Goal: Find specific page/section: Find specific page/section

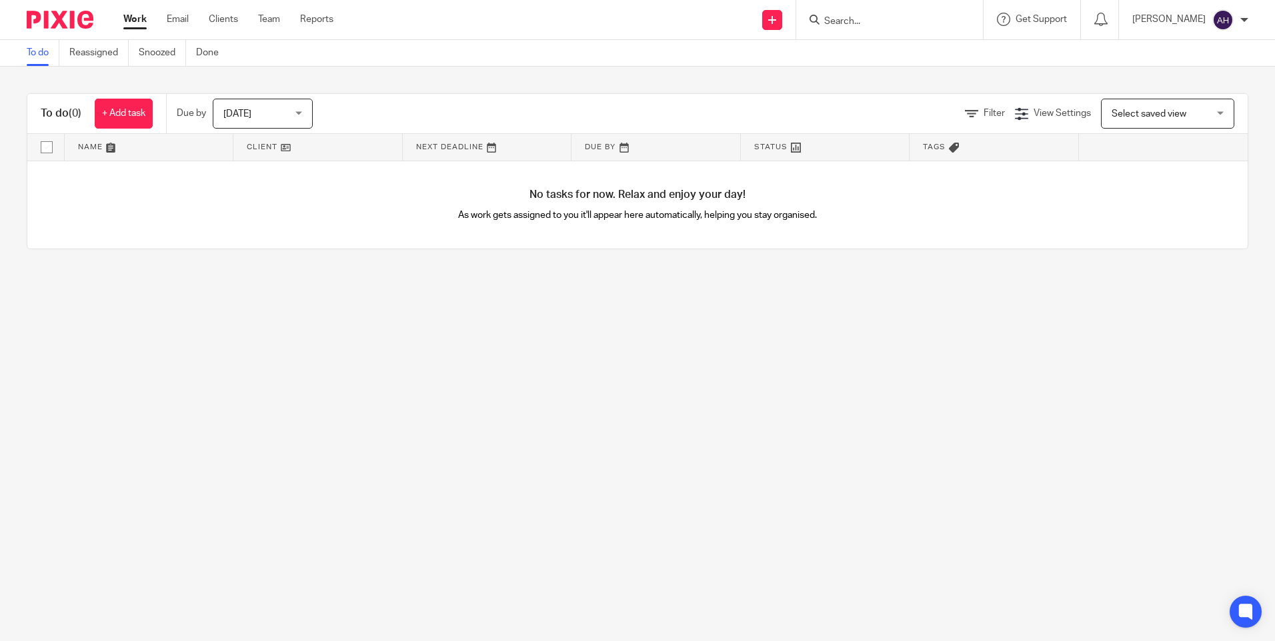
click at [851, 33] on div at bounding box center [889, 19] width 187 height 39
click at [860, 19] on input "Search" at bounding box center [883, 22] width 120 height 12
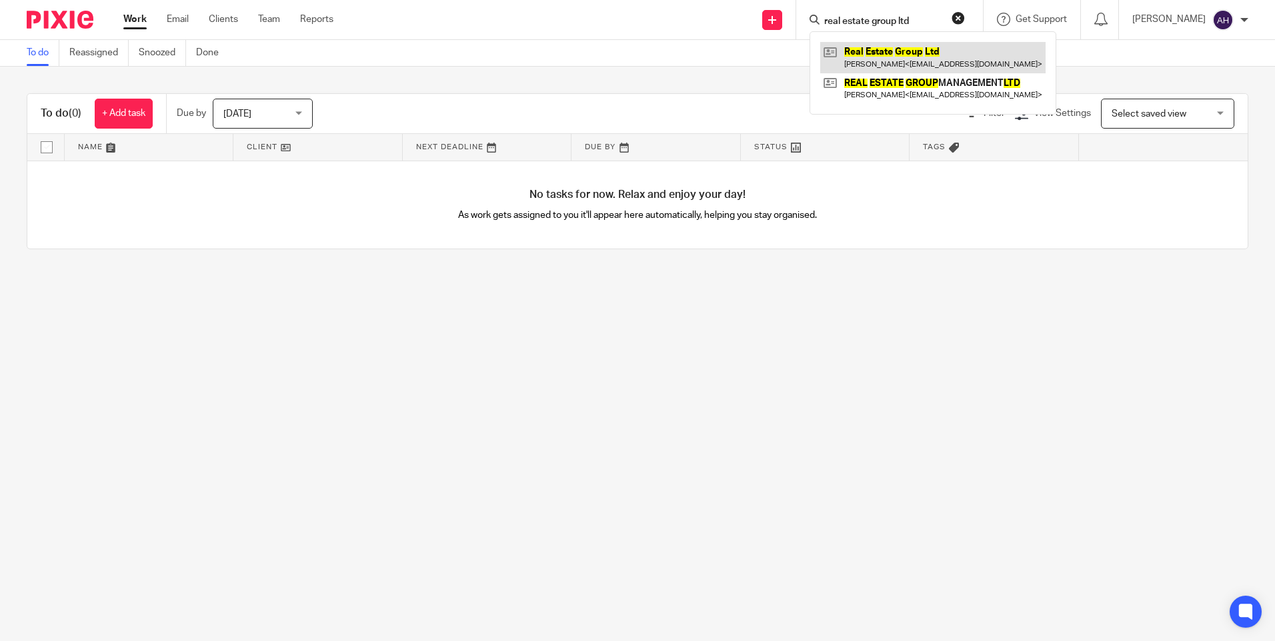
type input "real estate group ltd"
click at [981, 68] on link at bounding box center [932, 57] width 225 height 31
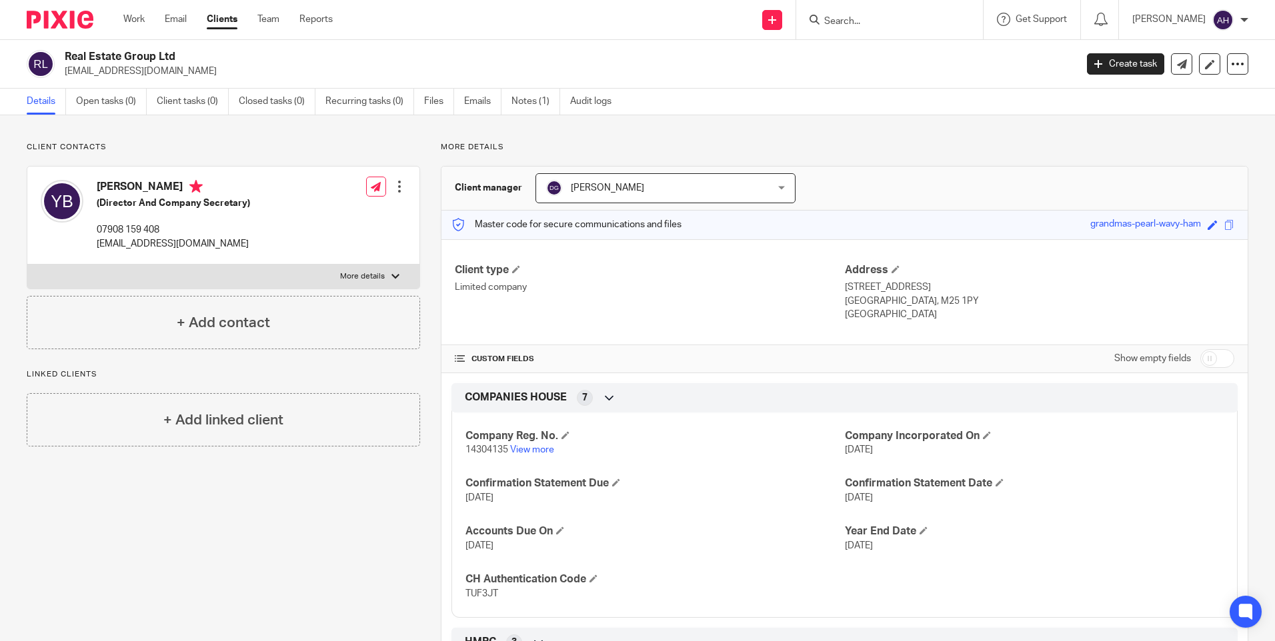
click at [939, 19] on input "Search" at bounding box center [883, 22] width 120 height 12
type input "reg man"
click at [952, 46] on link at bounding box center [932, 57] width 225 height 31
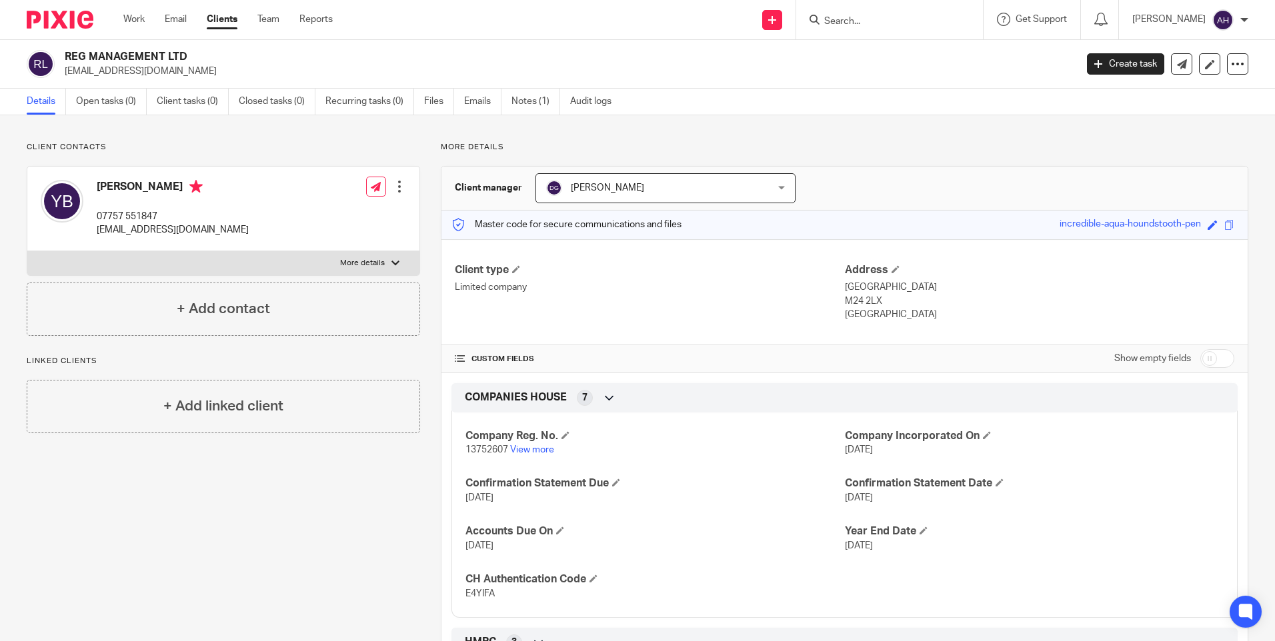
drag, startPoint x: 243, startPoint y: 499, endPoint x: 217, endPoint y: 345, distance: 156.7
click at [243, 499] on div "Client contacts Yehuda Berlinger 07757 551847 austin@realestatesgroup.co.uk Edi…" at bounding box center [213, 459] width 414 height 635
click at [912, 17] on input "Search" at bounding box center [883, 22] width 120 height 12
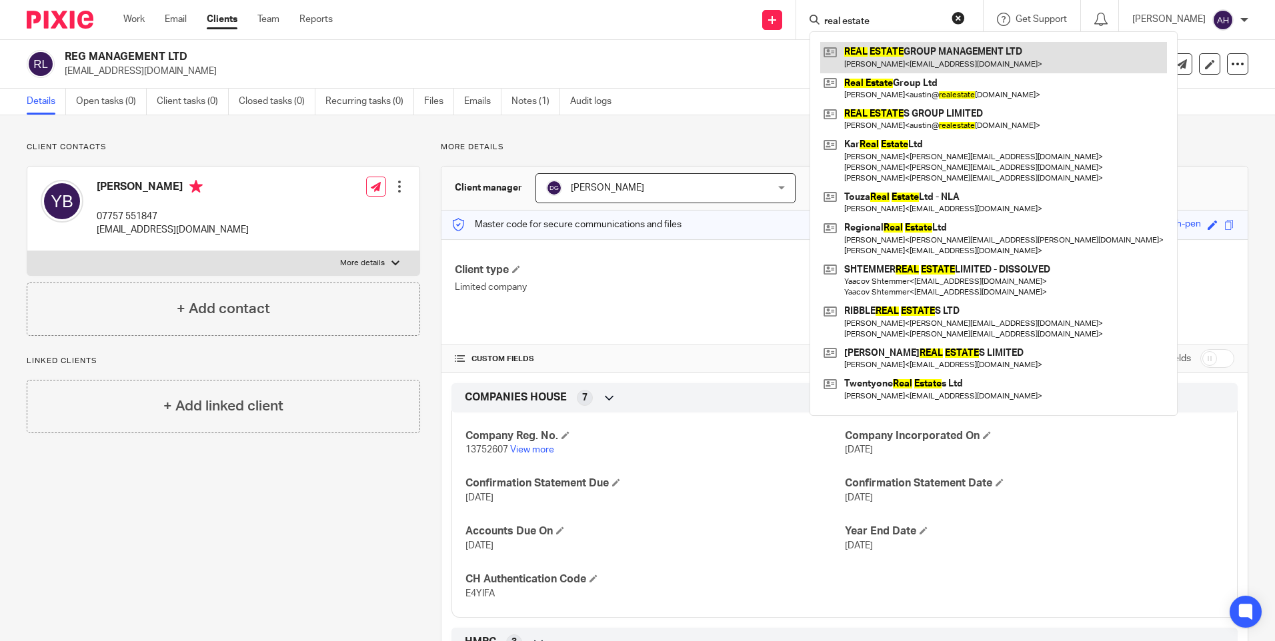
type input "real estate"
click at [929, 59] on link at bounding box center [993, 57] width 347 height 31
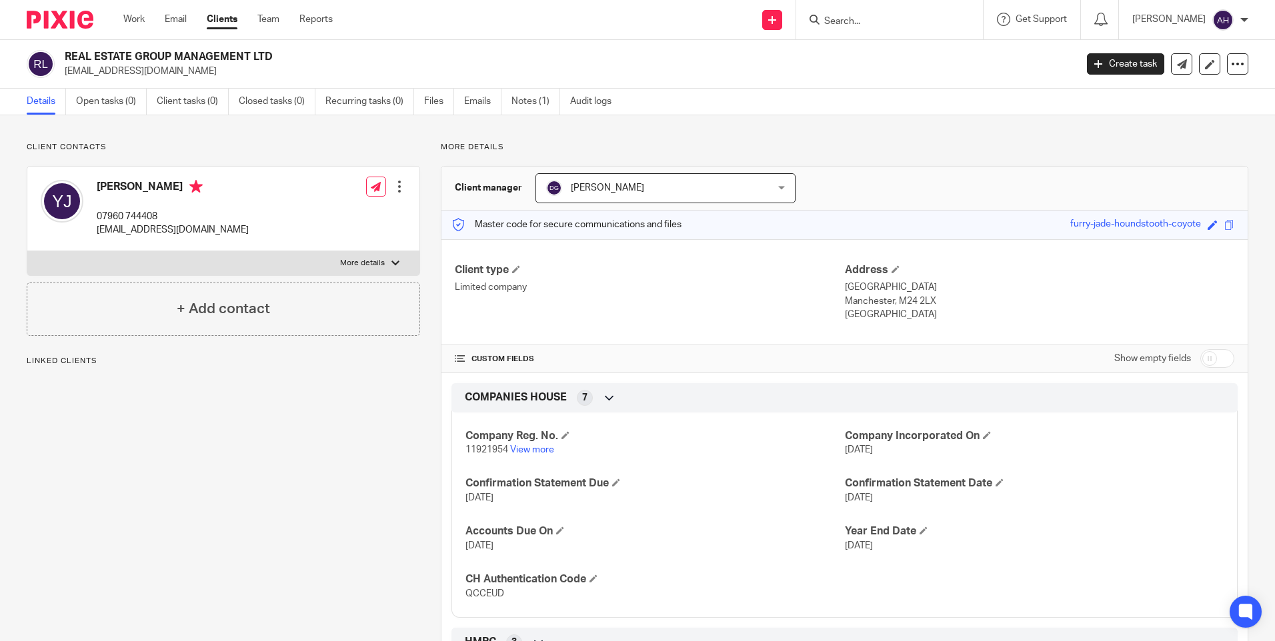
click at [886, 16] on input "Search" at bounding box center [883, 22] width 120 height 12
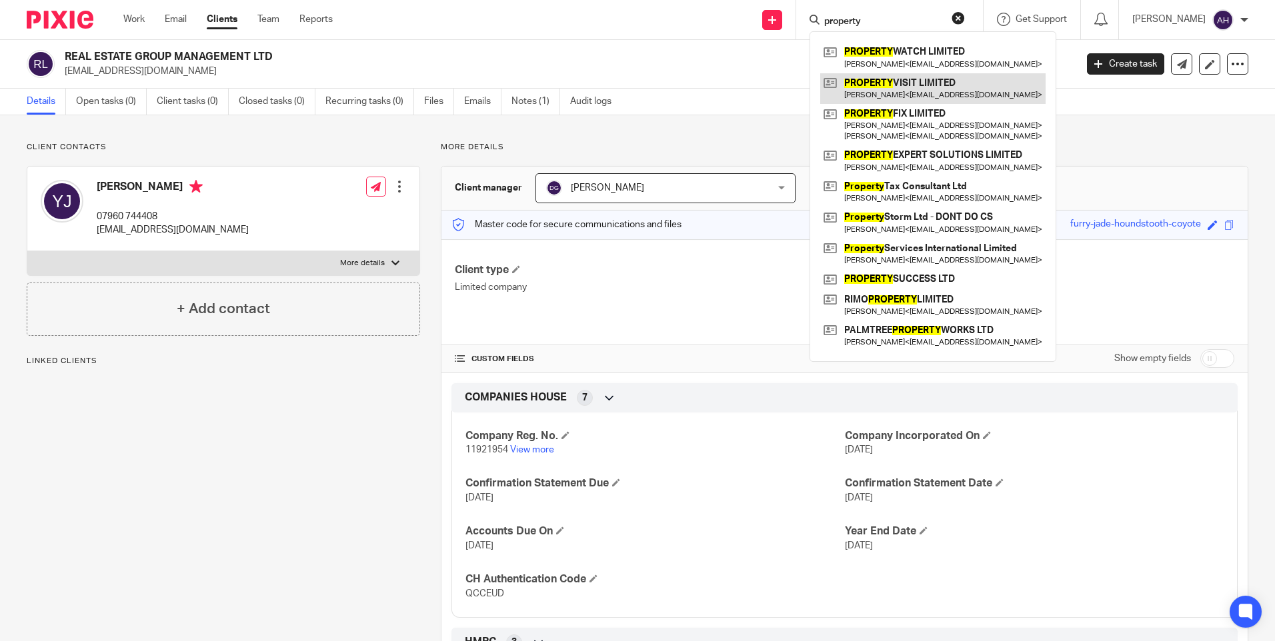
type input "property"
click at [982, 86] on link at bounding box center [932, 88] width 225 height 31
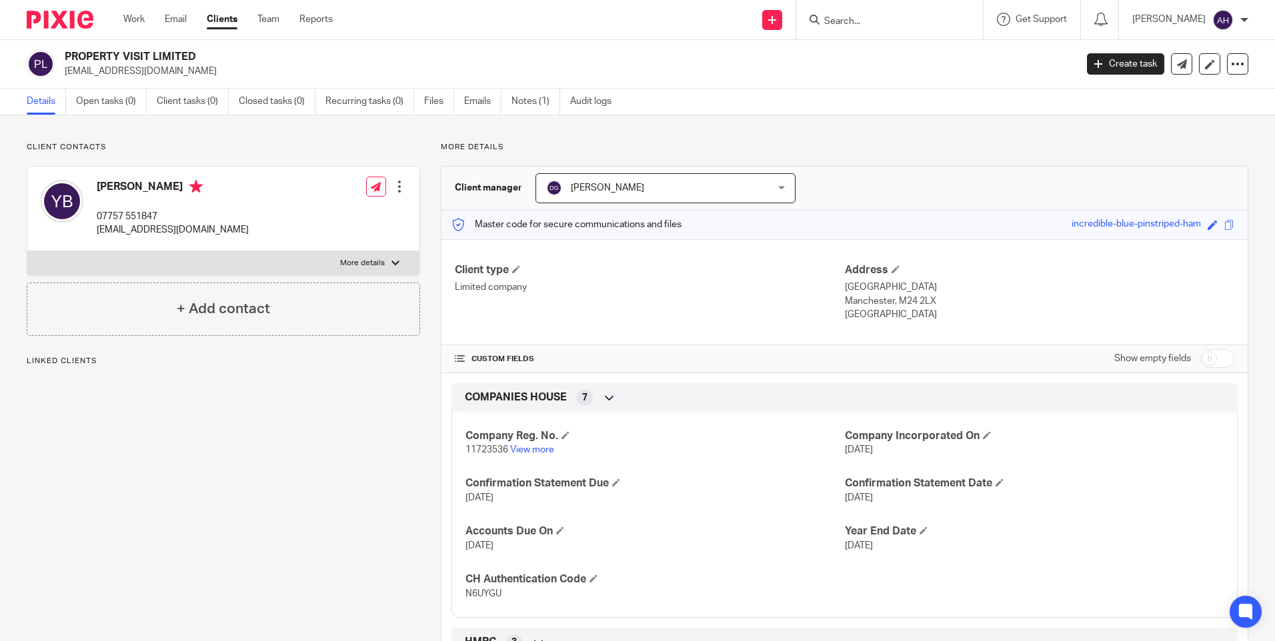
click at [929, 33] on div at bounding box center [889, 19] width 187 height 39
click at [921, 29] on div at bounding box center [889, 19] width 187 height 39
click at [906, 25] on input "Search" at bounding box center [883, 22] width 120 height 12
type input "361 estat"
click at [912, 56] on link at bounding box center [932, 57] width 225 height 31
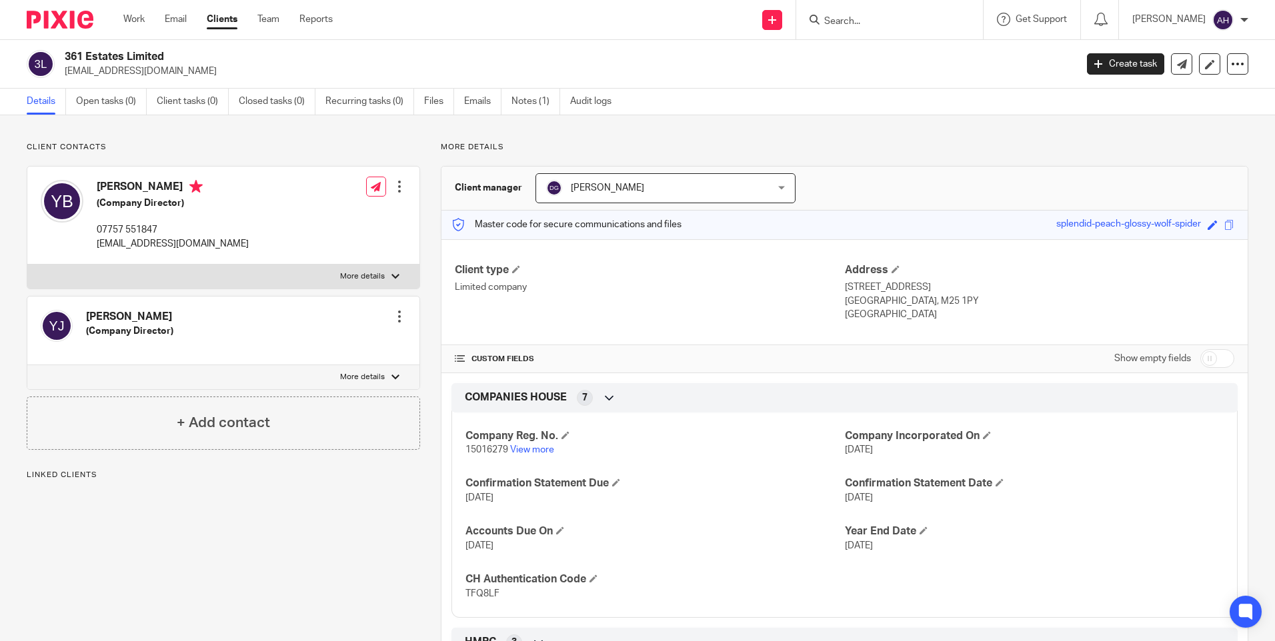
click at [879, 33] on div at bounding box center [889, 19] width 187 height 39
click at [879, 27] on input "Search" at bounding box center [883, 22] width 120 height 12
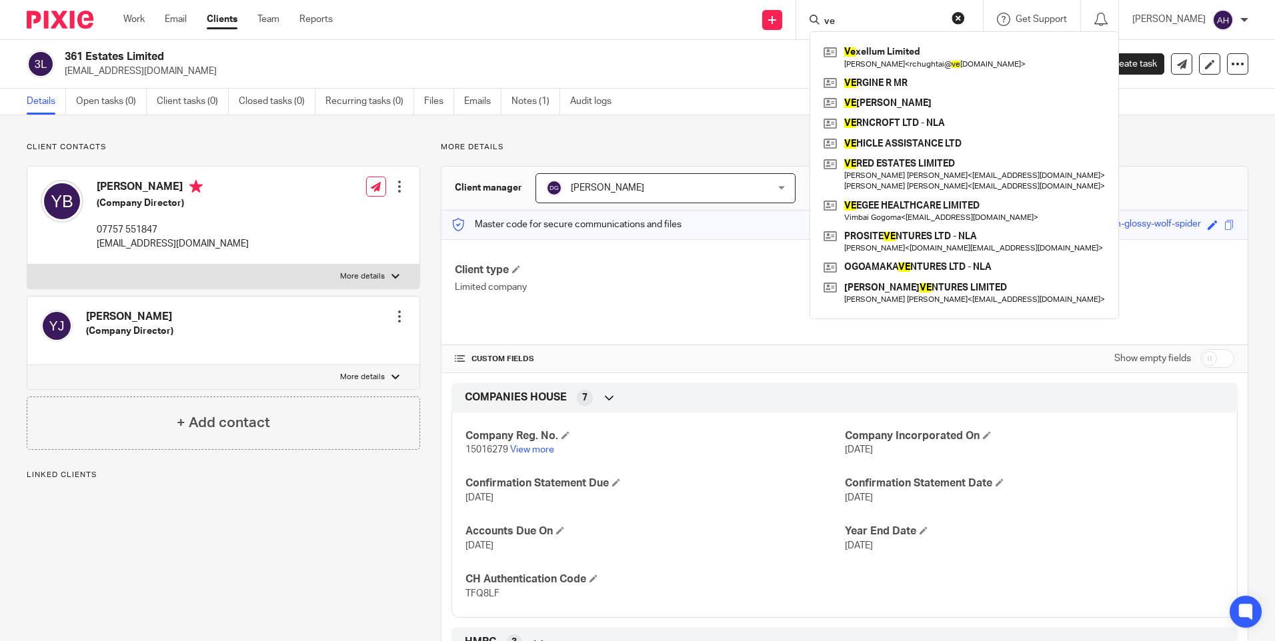
type input "v"
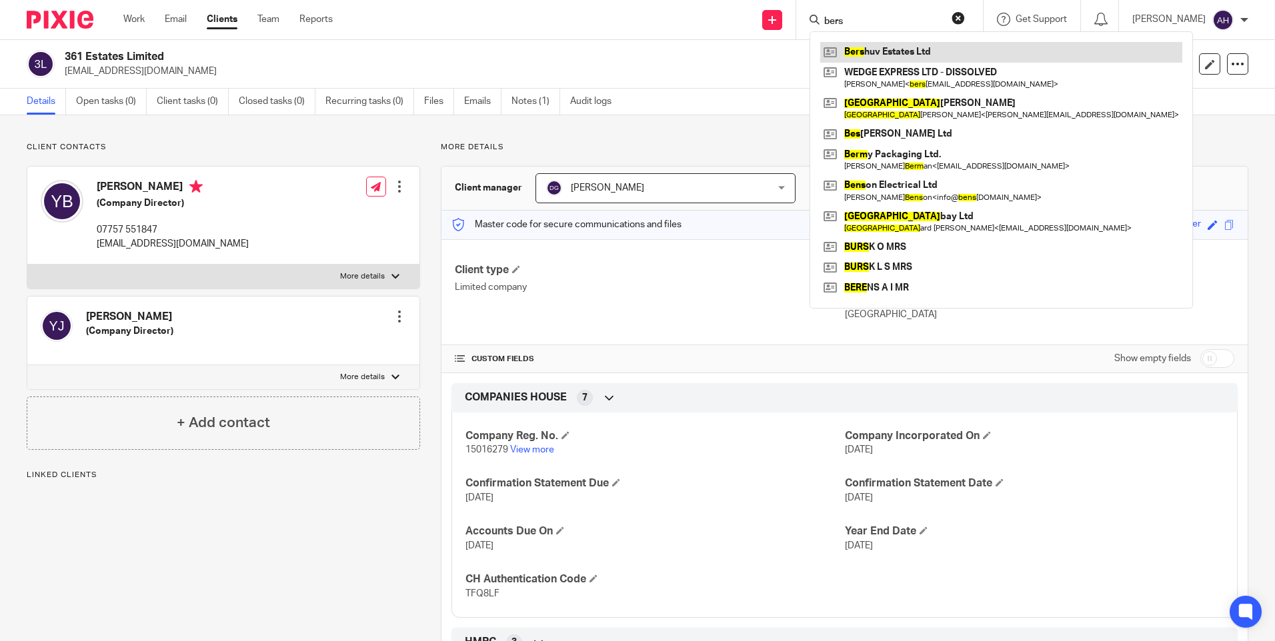
type input "bers"
click at [957, 54] on link at bounding box center [1001, 52] width 362 height 20
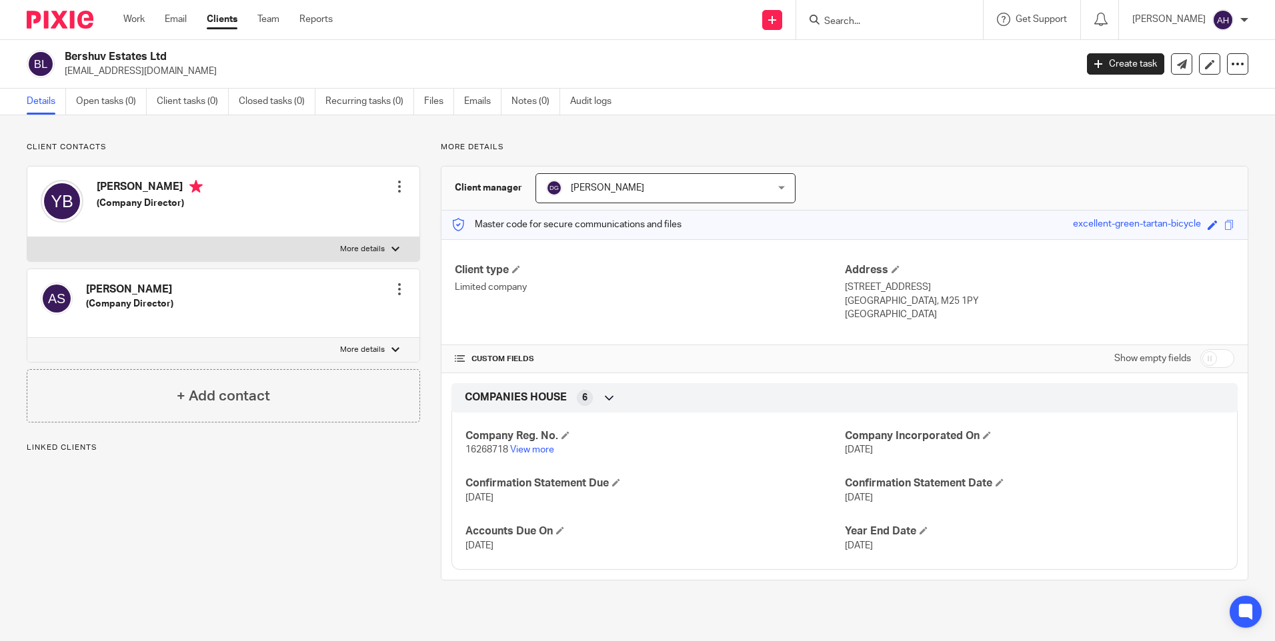
click at [876, 11] on form at bounding box center [894, 19] width 142 height 17
click at [875, 19] on input "Search" at bounding box center [883, 22] width 120 height 12
type input "dunber est"
drag, startPoint x: 915, startPoint y: 24, endPoint x: 710, endPoint y: 23, distance: 204.7
click at [710, 23] on div "Send new email Create task Add client Request signature dunber est No results f…" at bounding box center [814, 19] width 922 height 39
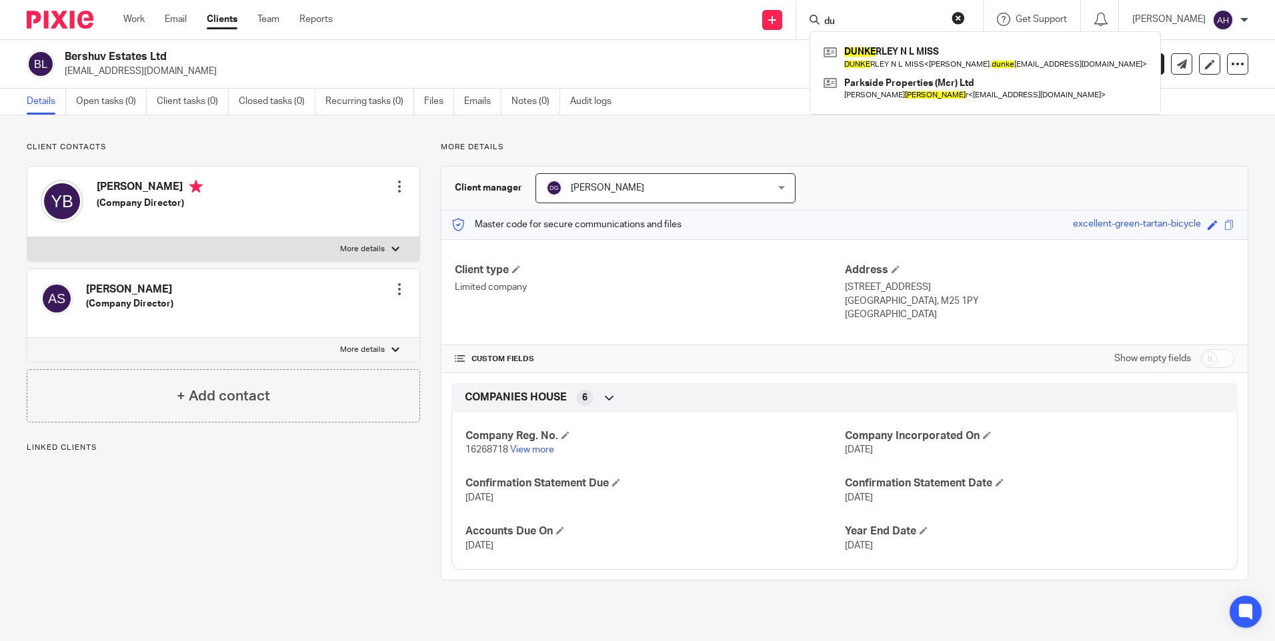
type input "d"
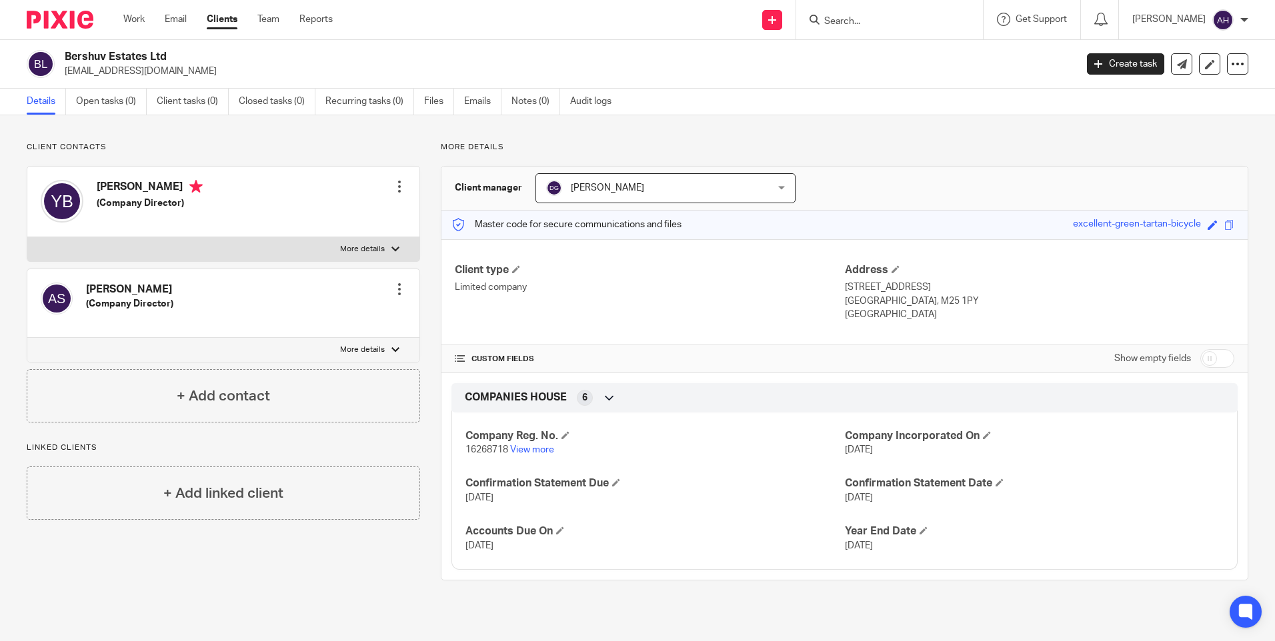
click at [887, 8] on div at bounding box center [889, 19] width 187 height 39
click at [881, 15] on form at bounding box center [894, 19] width 142 height 17
click at [860, 21] on input "Search" at bounding box center [883, 22] width 120 height 12
type input "estates plu"
click at [933, 65] on link at bounding box center [932, 57] width 225 height 31
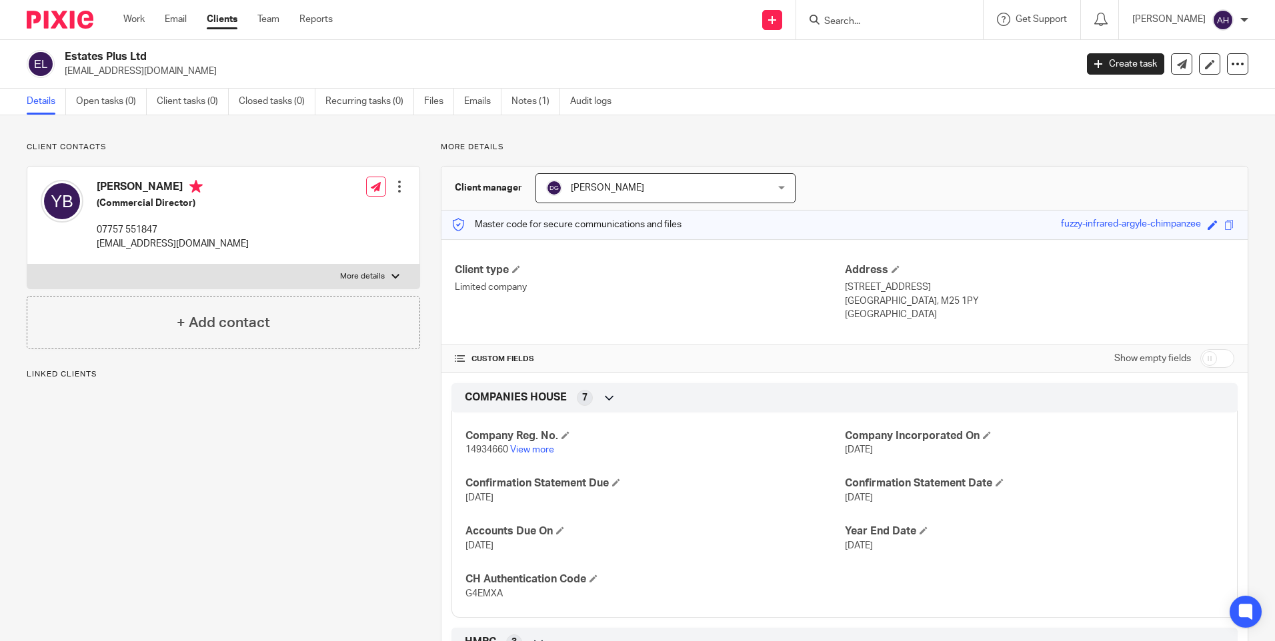
click at [863, 18] on input "Search" at bounding box center [883, 22] width 120 height 12
type input "goldbec"
click at [925, 60] on link at bounding box center [932, 57] width 225 height 31
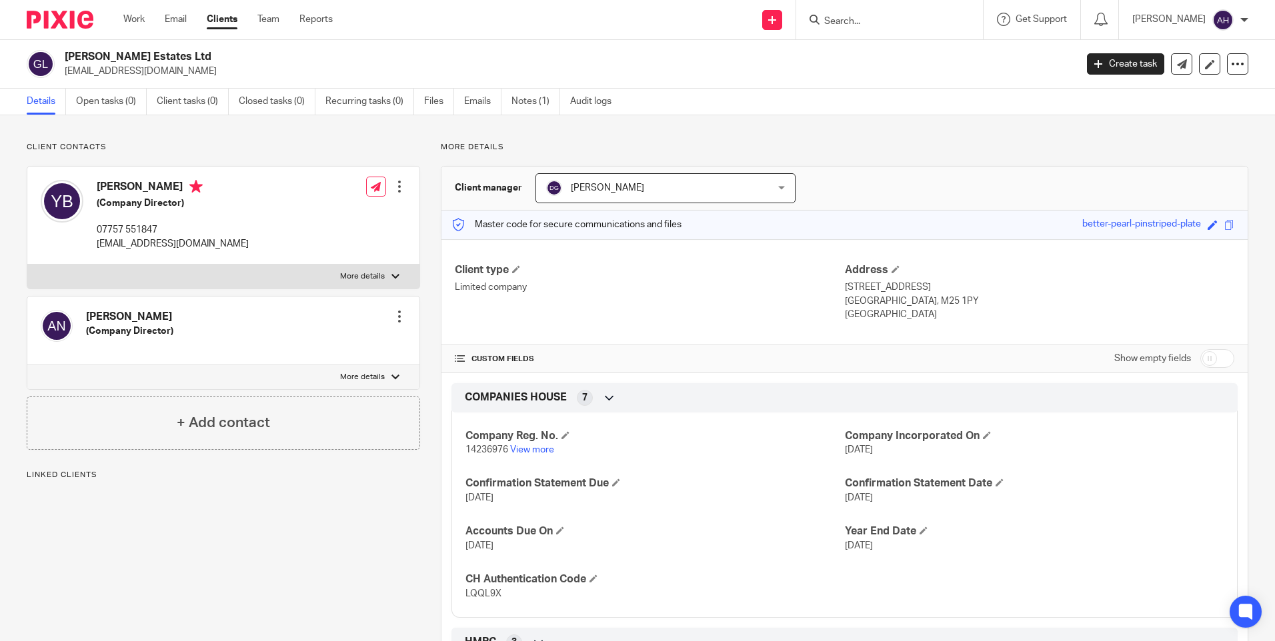
click at [887, 27] on input "Search" at bounding box center [883, 22] width 120 height 12
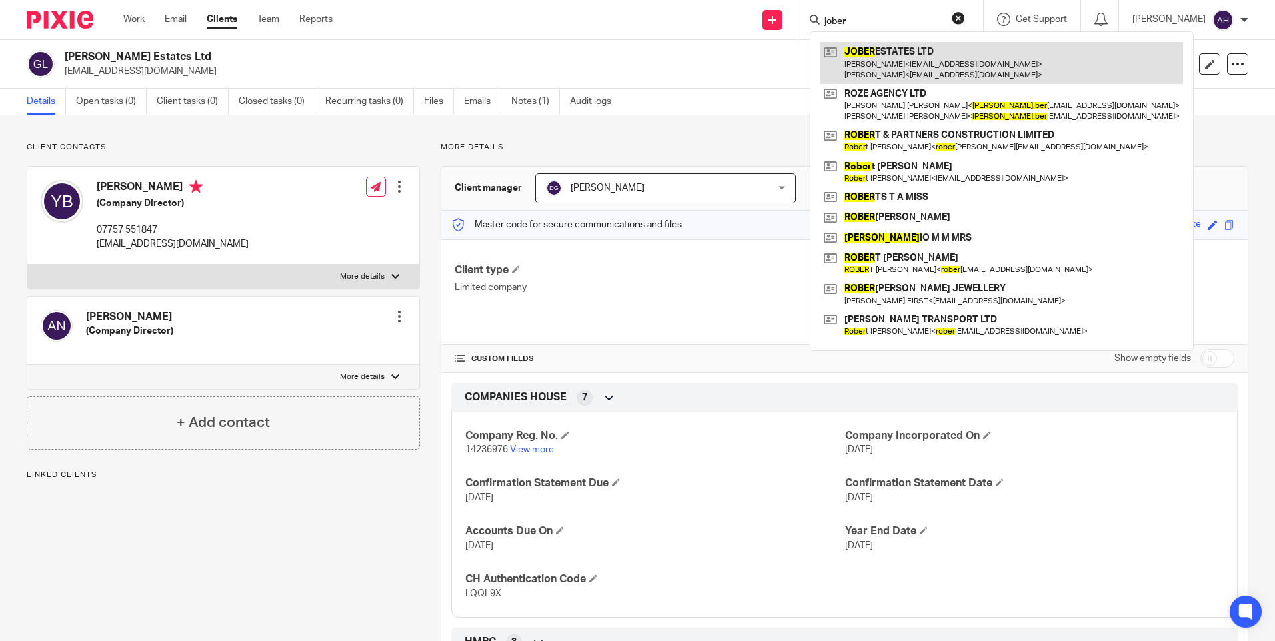
type input "jober"
click at [909, 63] on link at bounding box center [1001, 62] width 363 height 41
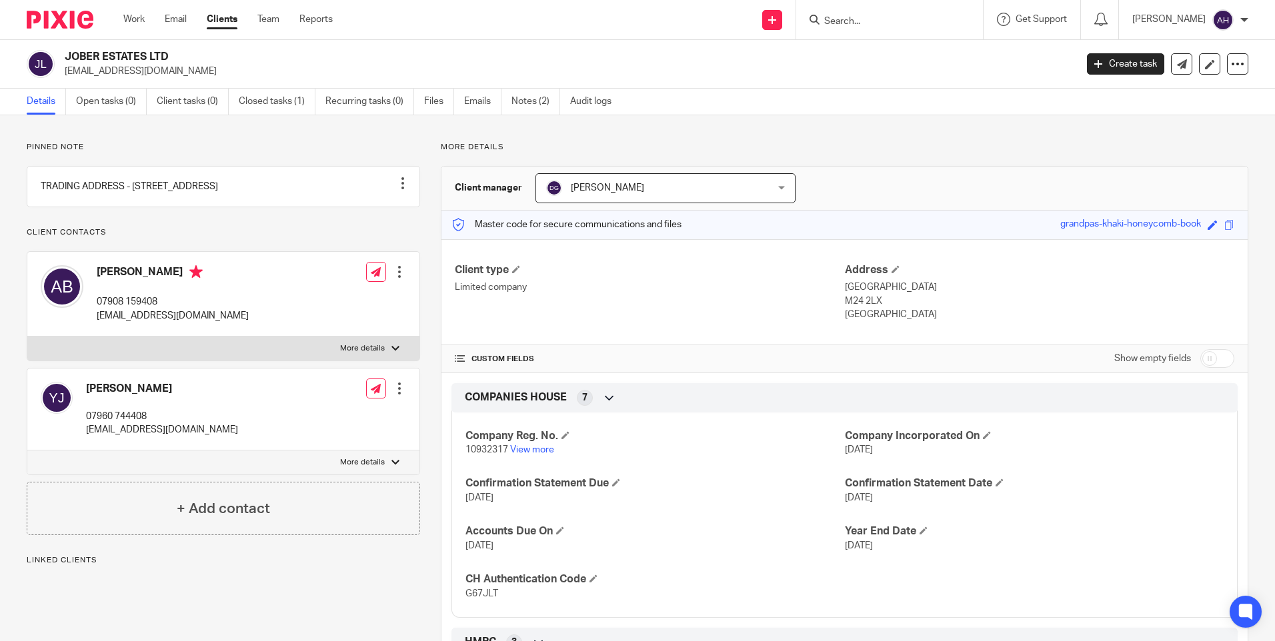
click at [887, 16] on input "Search" at bounding box center [883, 22] width 120 height 12
type input "m25 ltd"
drag, startPoint x: 883, startPoint y: 25, endPoint x: 780, endPoint y: 14, distance: 103.9
click at [780, 14] on div "Send new email Create task Add client Request signature m25 ltd No results foun…" at bounding box center [814, 19] width 922 height 39
click at [894, 13] on form at bounding box center [894, 19] width 142 height 17
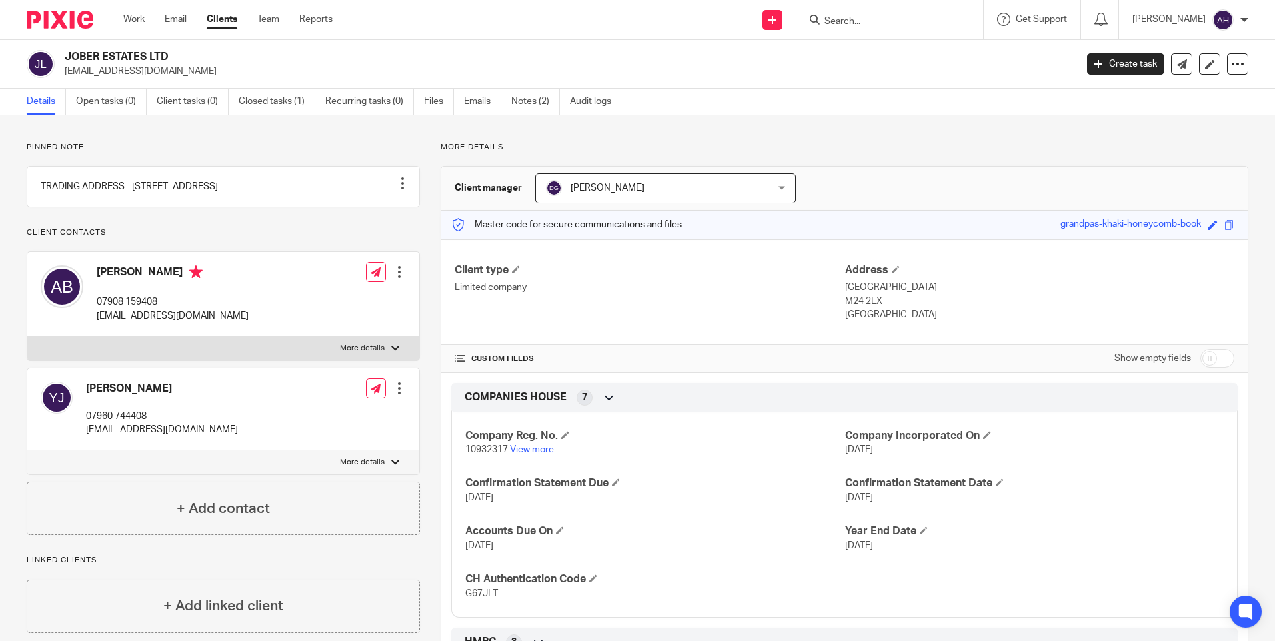
click at [864, 15] on form at bounding box center [894, 19] width 142 height 17
click at [853, 13] on form at bounding box center [894, 19] width 142 height 17
click at [854, 21] on input "Search" at bounding box center [883, 22] width 120 height 12
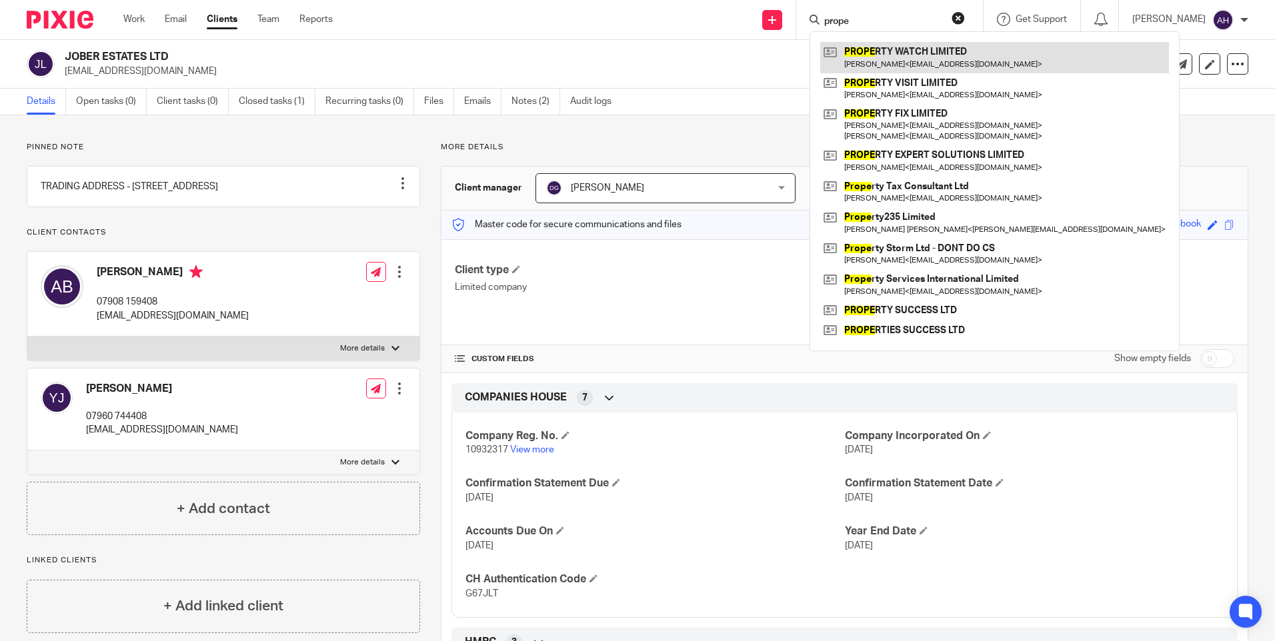
type input "prope"
click at [901, 49] on link at bounding box center [994, 57] width 349 height 31
